Goal: Navigation & Orientation: Find specific page/section

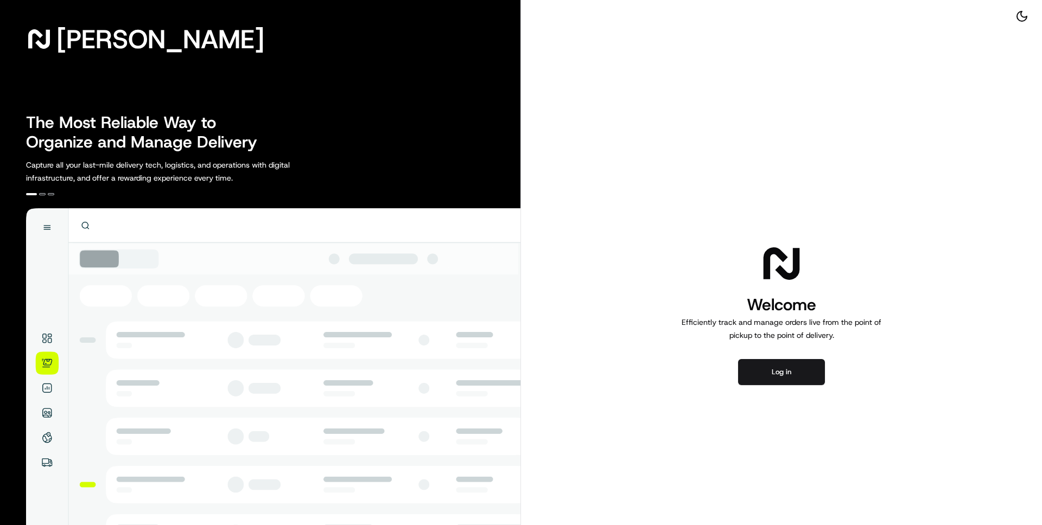
click at [801, 372] on button "Log in" at bounding box center [781, 372] width 87 height 26
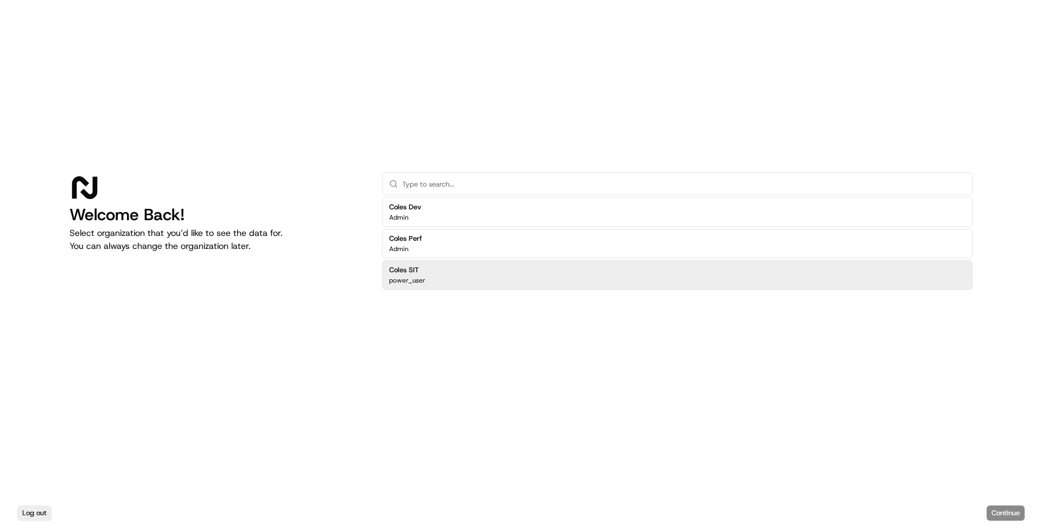
click at [469, 274] on div "Coles SIT power_user" at bounding box center [677, 275] width 591 height 29
click at [1010, 512] on button "Continue" at bounding box center [1006, 513] width 38 height 15
